Goal: Information Seeking & Learning: Learn about a topic

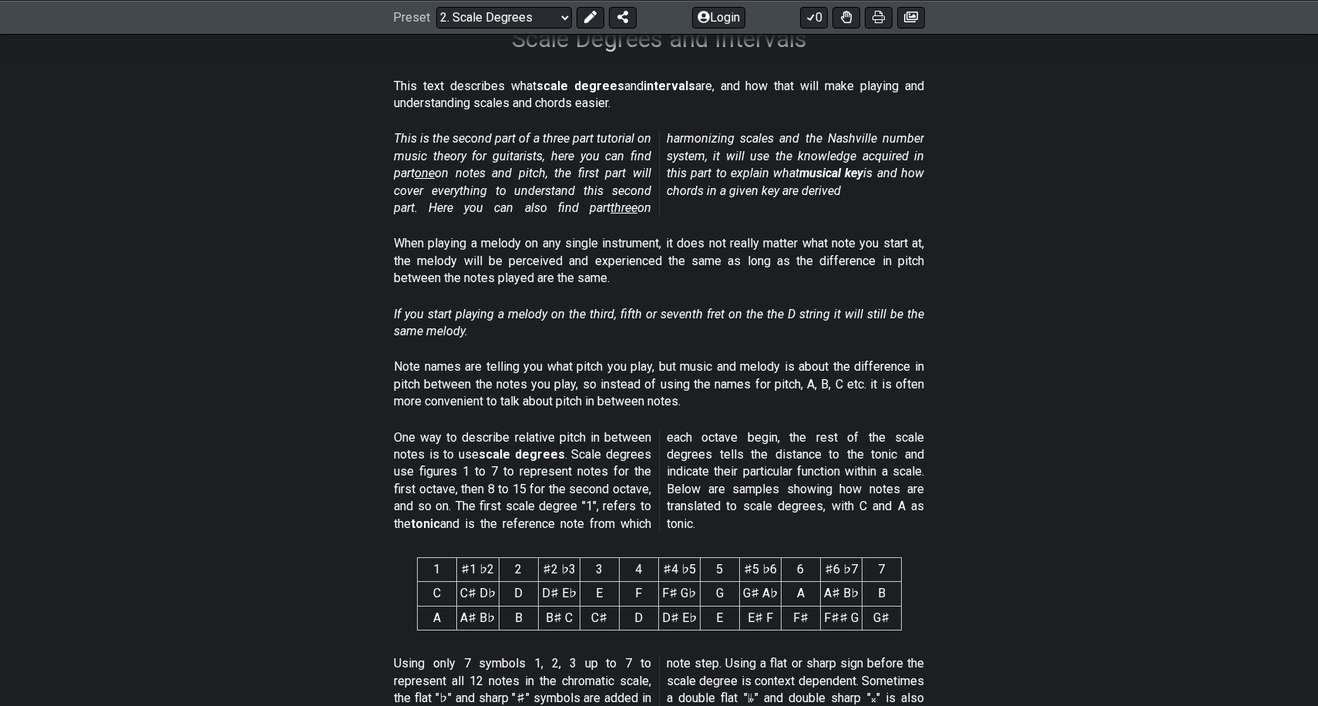
scroll to position [272, 0]
click at [523, 33] on div "Preset Welcome to #fretflip! Initial Preset Custom Preset Minor Pentatonic Majo…" at bounding box center [659, 17] width 1318 height 34
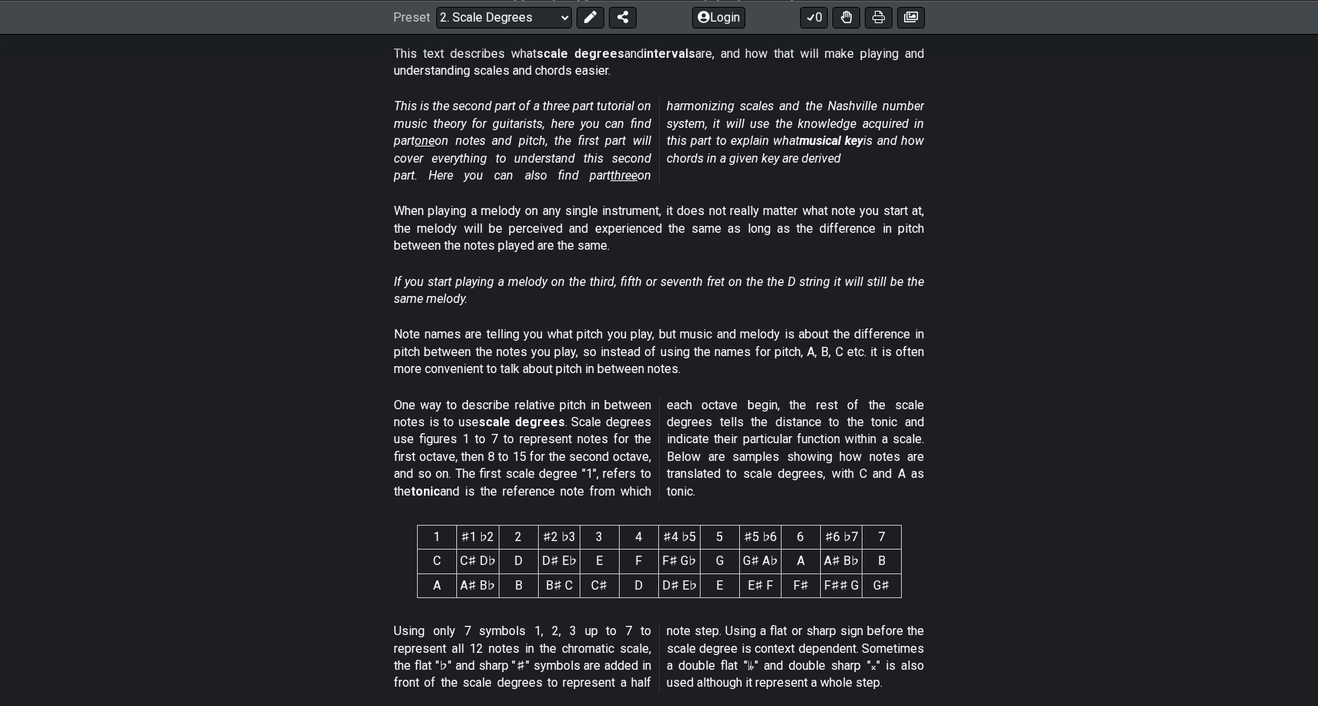
scroll to position [307, 0]
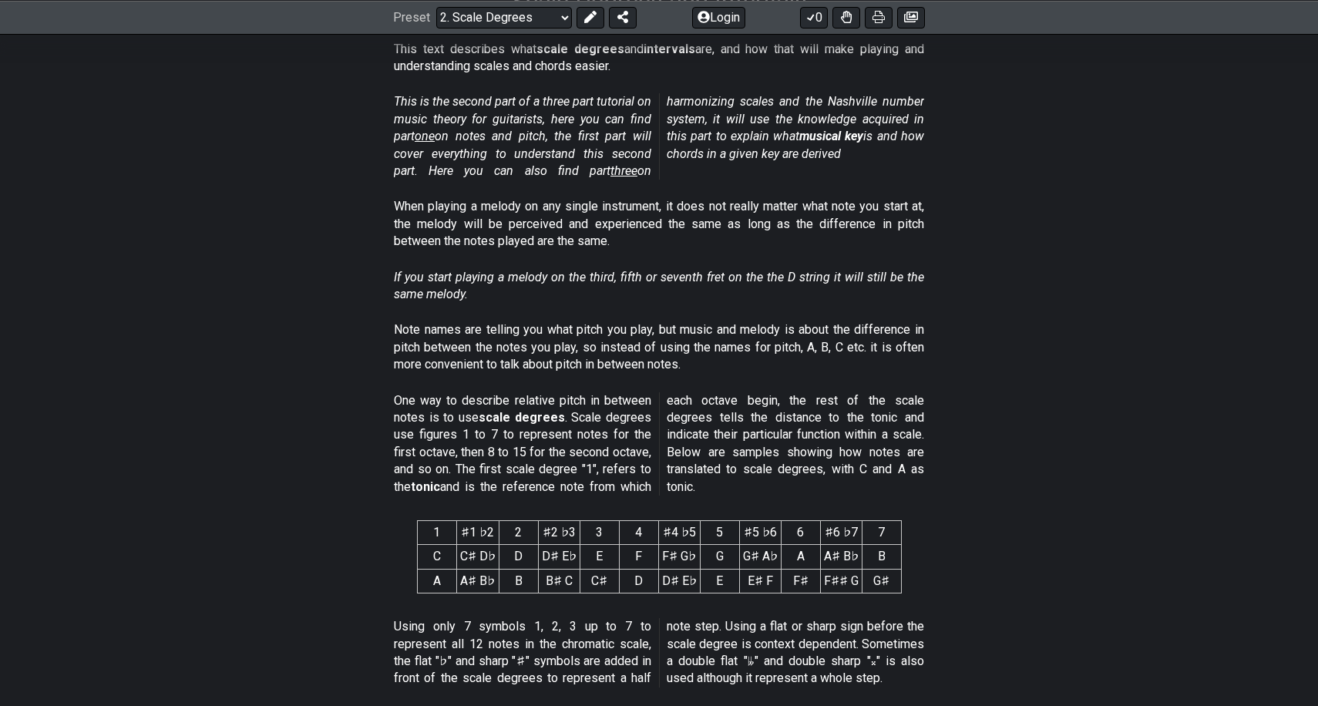
click at [440, 136] on em "This is the second part of a three part tutorial on music theory for guitarists…" at bounding box center [659, 136] width 530 height 84
click at [435, 136] on span "one" at bounding box center [425, 136] width 20 height 15
select select "/musical-notes-explained"
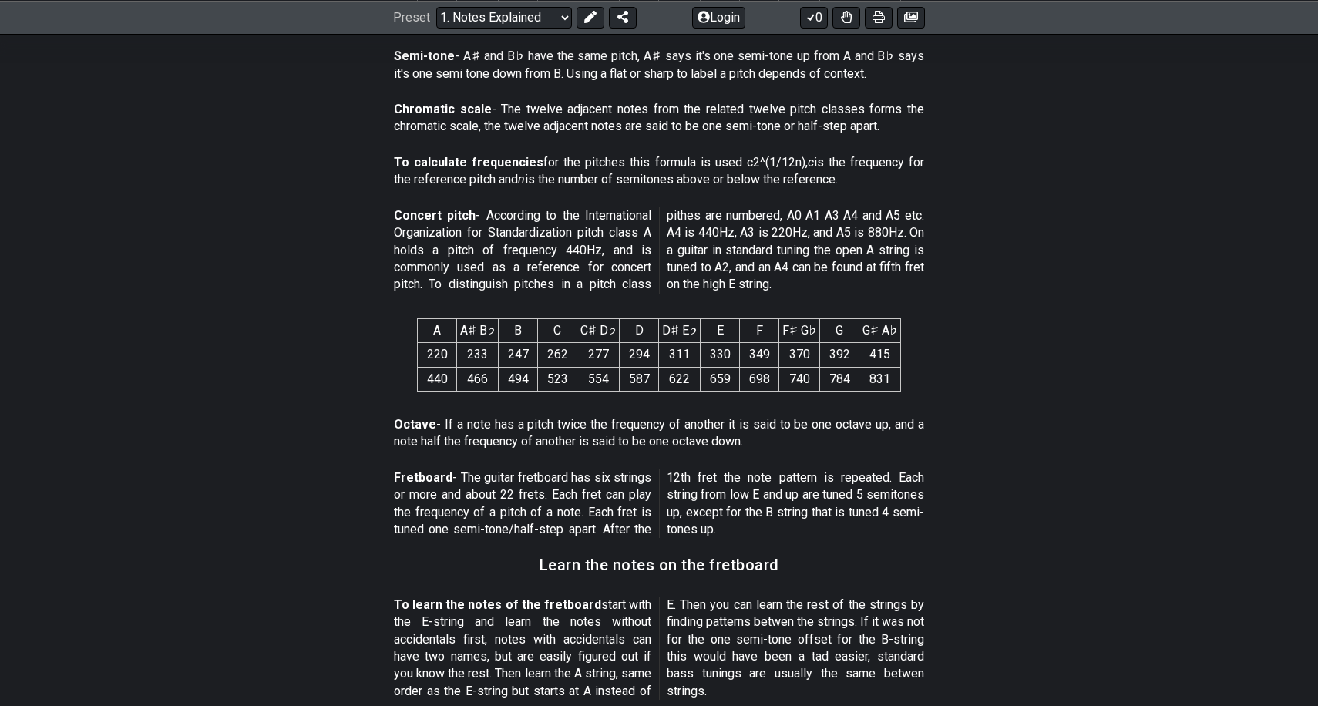
scroll to position [1283, 0]
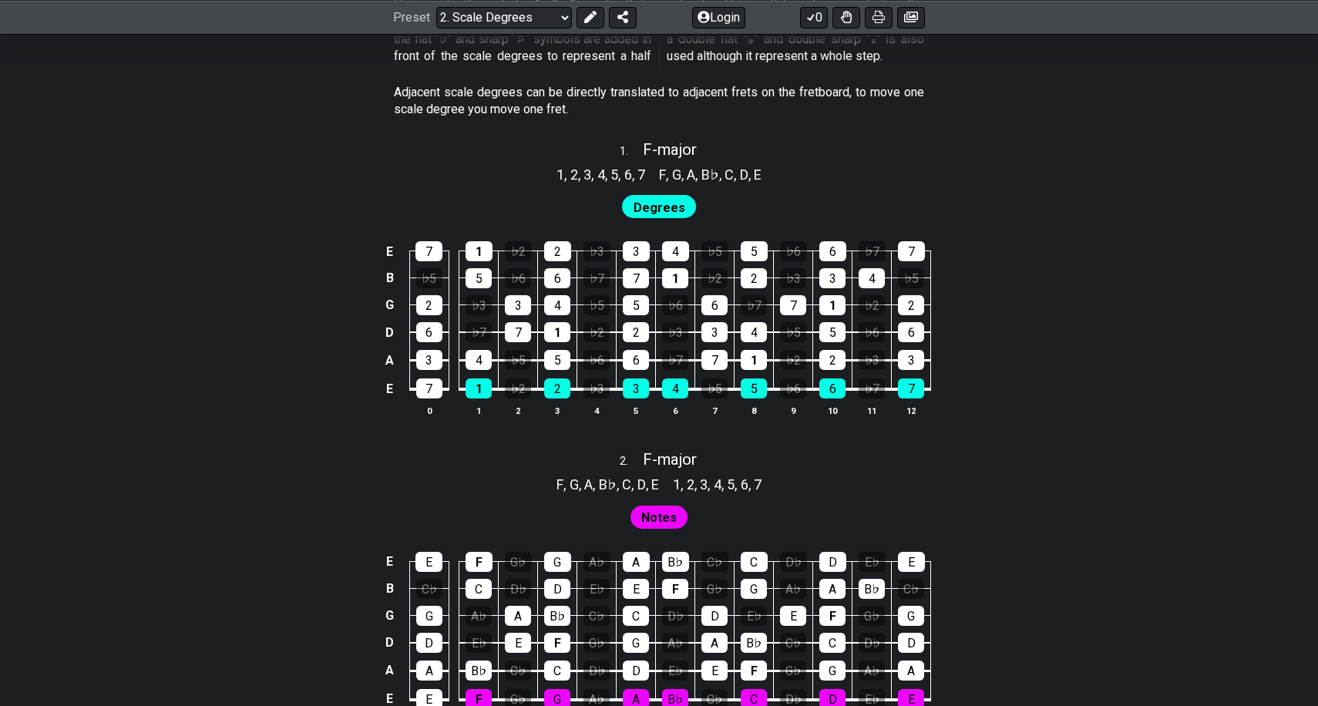
scroll to position [931, 0]
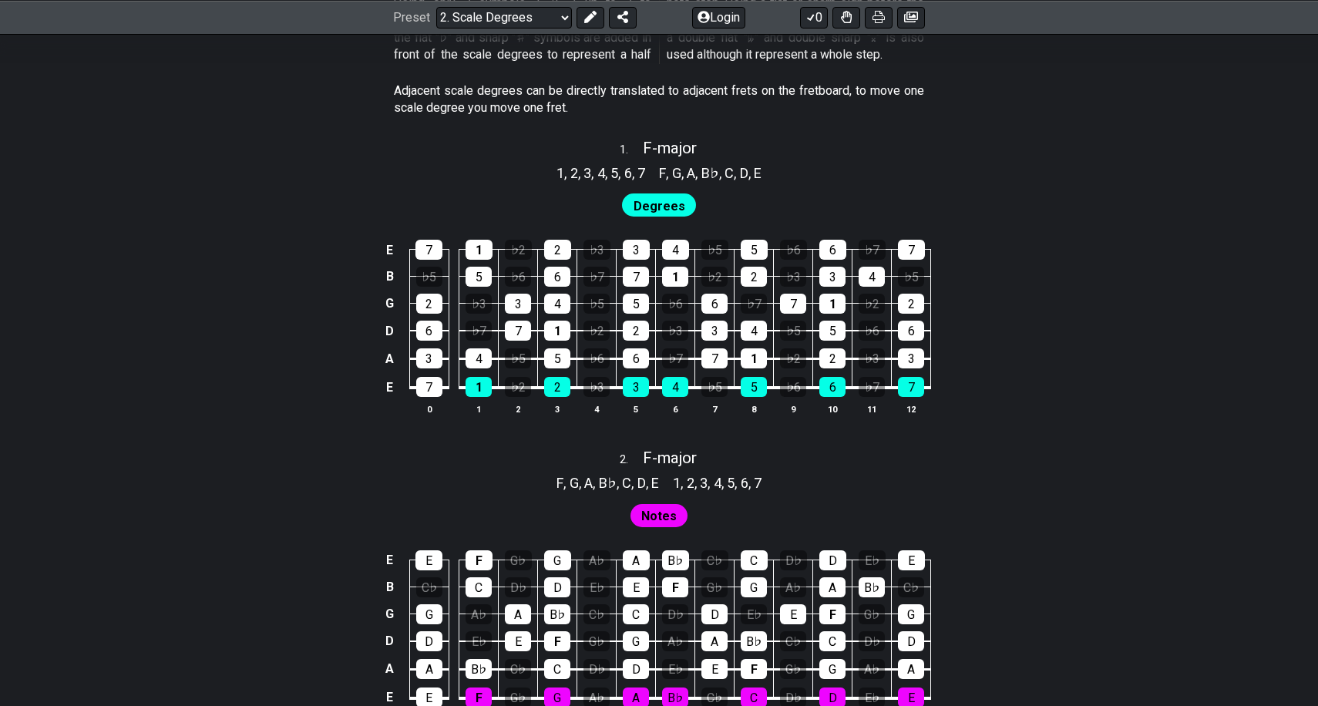
click at [653, 195] on span "Degrees" at bounding box center [659, 206] width 52 height 22
click at [562, 377] on div "2" at bounding box center [557, 387] width 26 height 20
click at [559, 354] on div "5" at bounding box center [557, 358] width 26 height 20
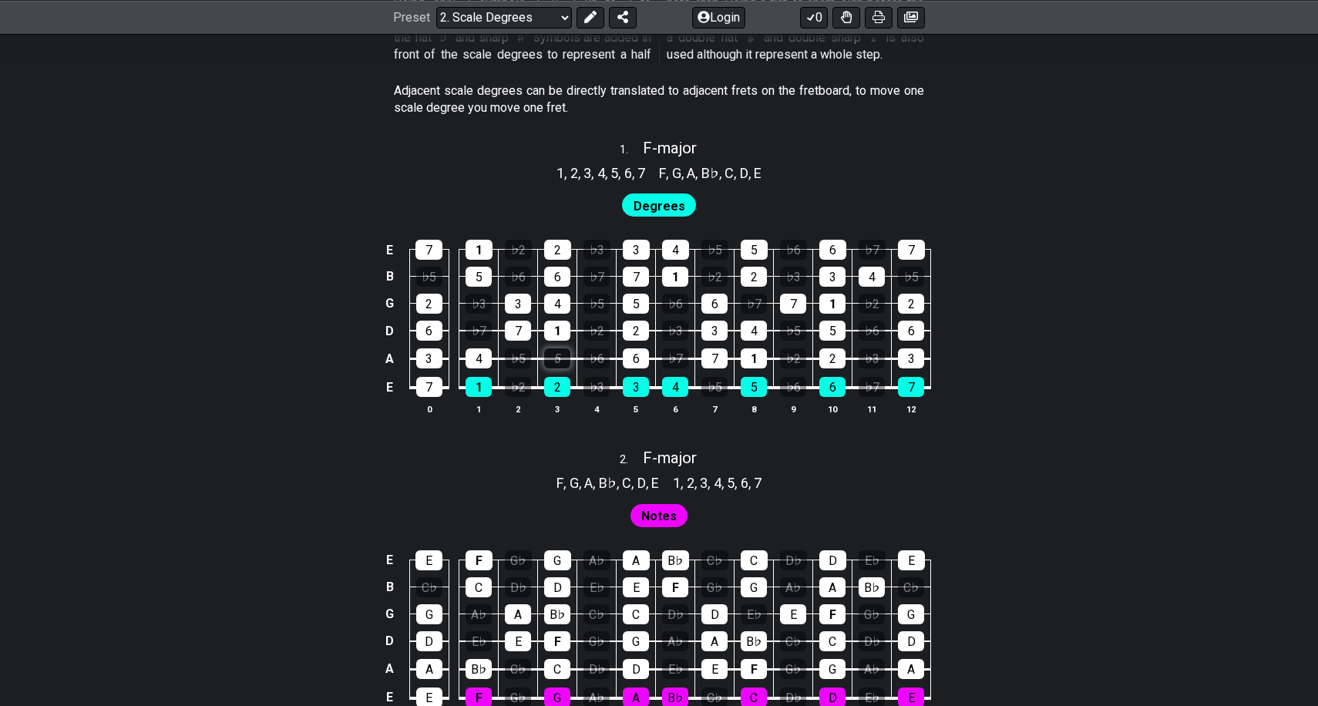
click at [559, 354] on div "5" at bounding box center [557, 358] width 26 height 20
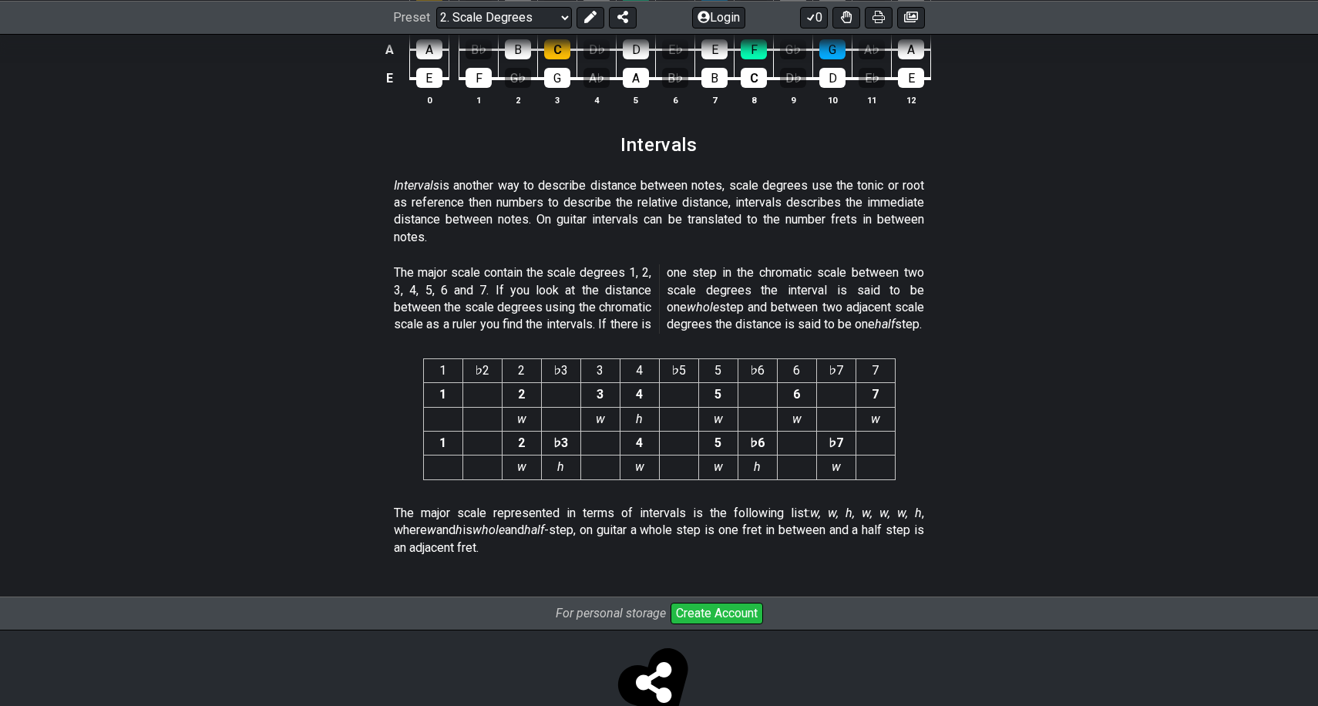
scroll to position [3884, 0]
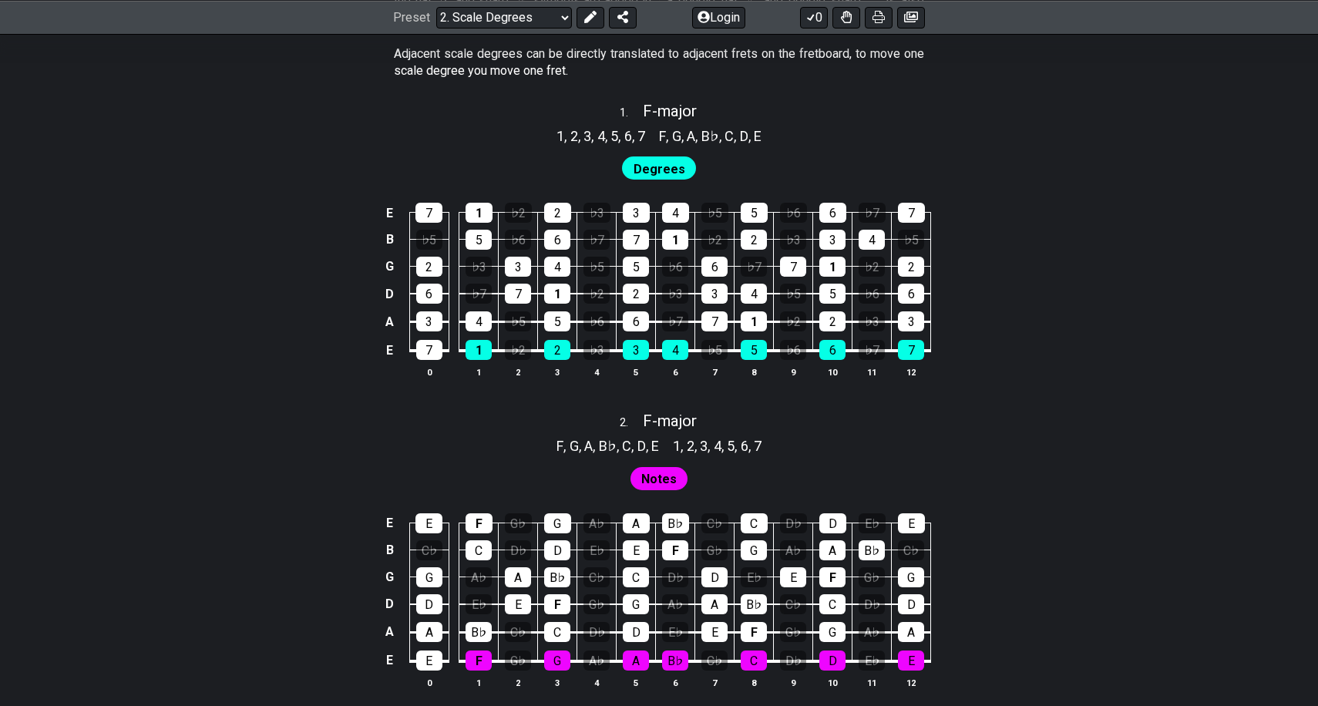
scroll to position [1077, 0]
